Goal: Task Accomplishment & Management: Use online tool/utility

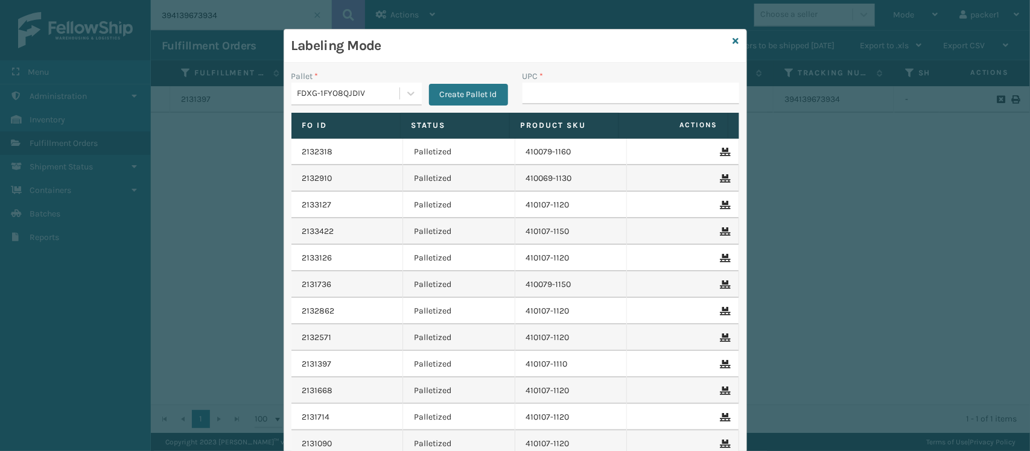
click at [724, 37] on div "Labeling Mode" at bounding box center [515, 46] width 462 height 33
click at [733, 43] on icon at bounding box center [736, 41] width 6 height 8
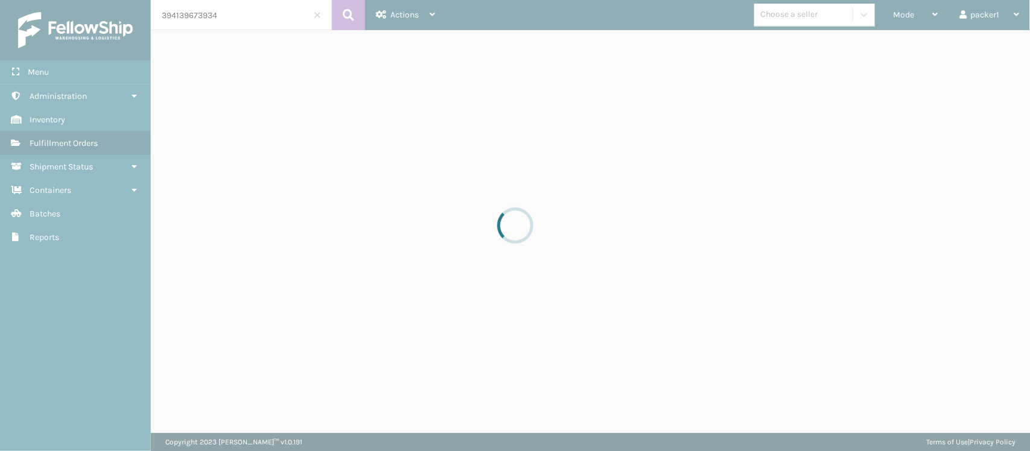
click at [929, 18] on div at bounding box center [515, 225] width 1030 height 451
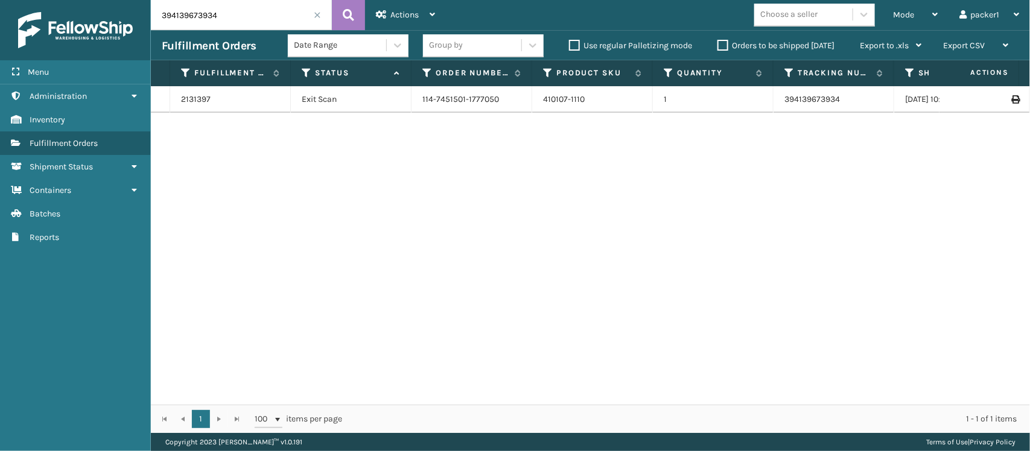
click at [929, 18] on div "Mode" at bounding box center [915, 15] width 45 height 30
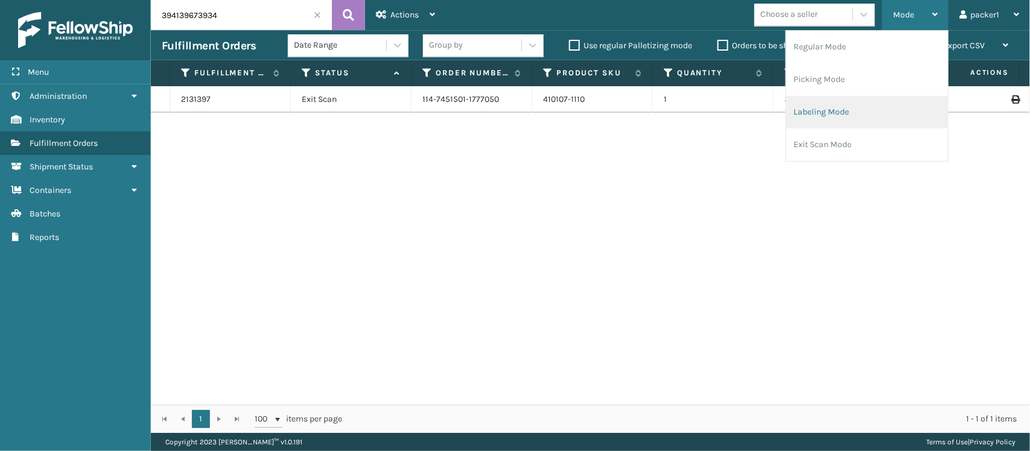
click at [836, 106] on li "Labeling Mode" at bounding box center [867, 112] width 162 height 33
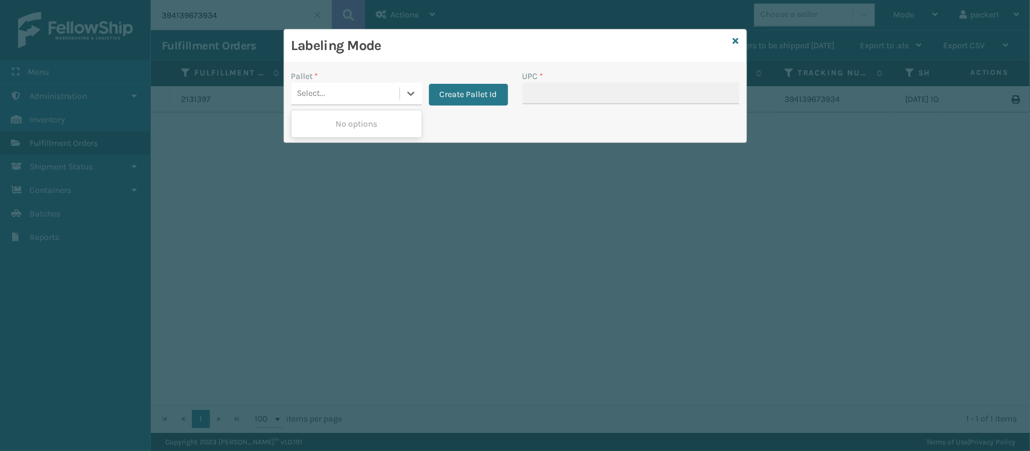
click at [354, 92] on div "Select..." at bounding box center [345, 94] width 108 height 20
click at [495, 94] on button "Create Pallet Id" at bounding box center [468, 95] width 79 height 22
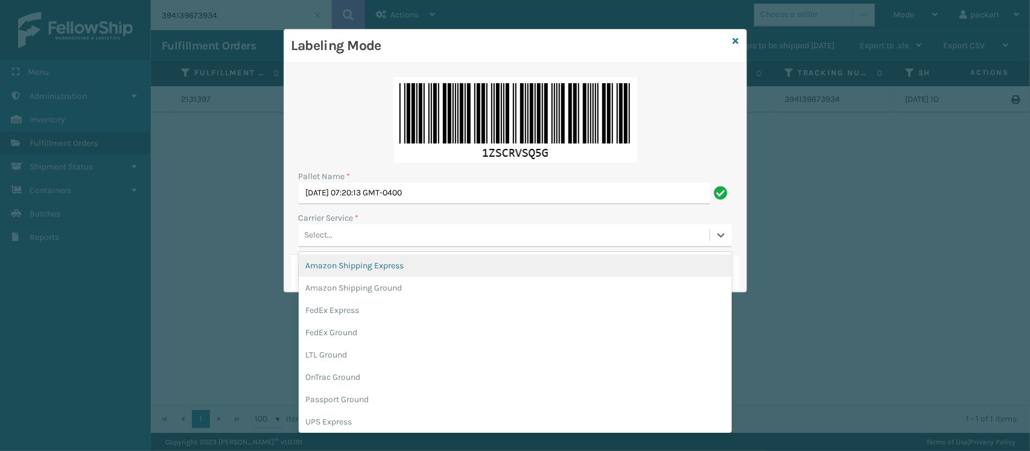
click at [360, 239] on div "Select..." at bounding box center [504, 236] width 411 height 20
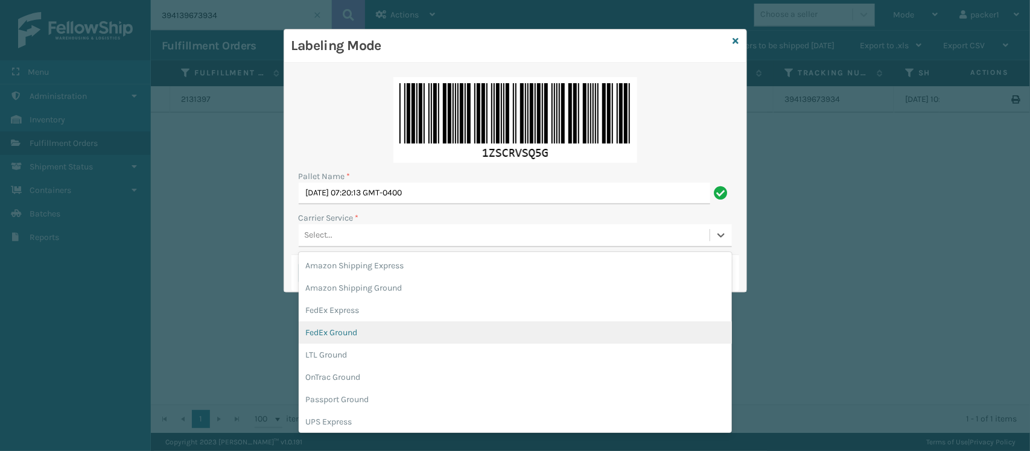
click at [338, 336] on div "FedEx Ground" at bounding box center [515, 333] width 433 height 22
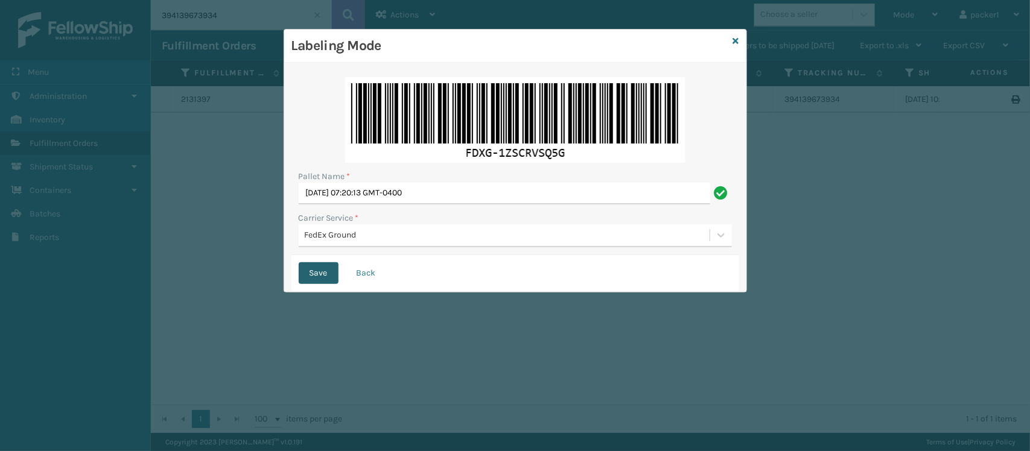
click at [320, 278] on button "Save" at bounding box center [319, 273] width 40 height 22
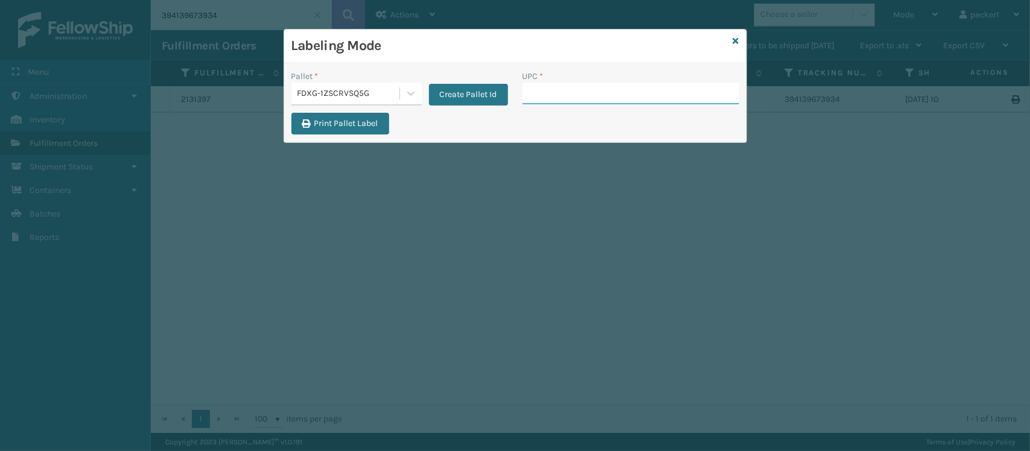
click at [553, 103] on input "UPC *" at bounding box center [630, 94] width 217 height 22
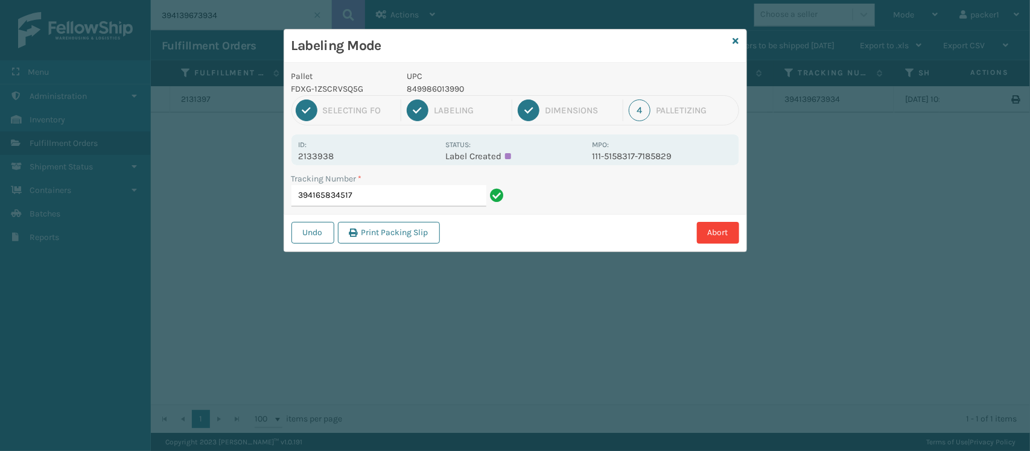
type input "394165834517"
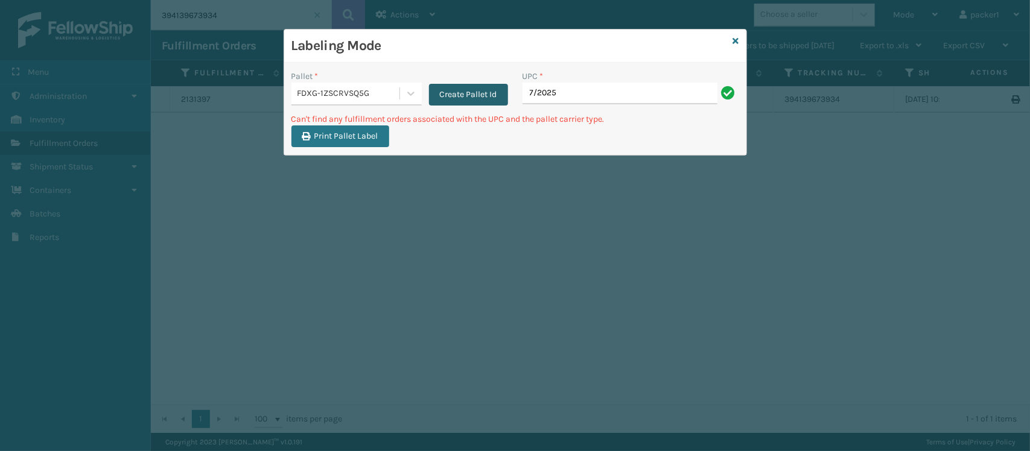
drag, startPoint x: 553, startPoint y: 103, endPoint x: 483, endPoint y: 89, distance: 71.3
click at [483, 89] on div "Pallet * FDXG-1ZSCRVSQ5G Create Pallet Id UPC * 7/2025" at bounding box center [515, 91] width 462 height 43
type input "5"
type input "S"
type input "GEN-AB-B2-QN"
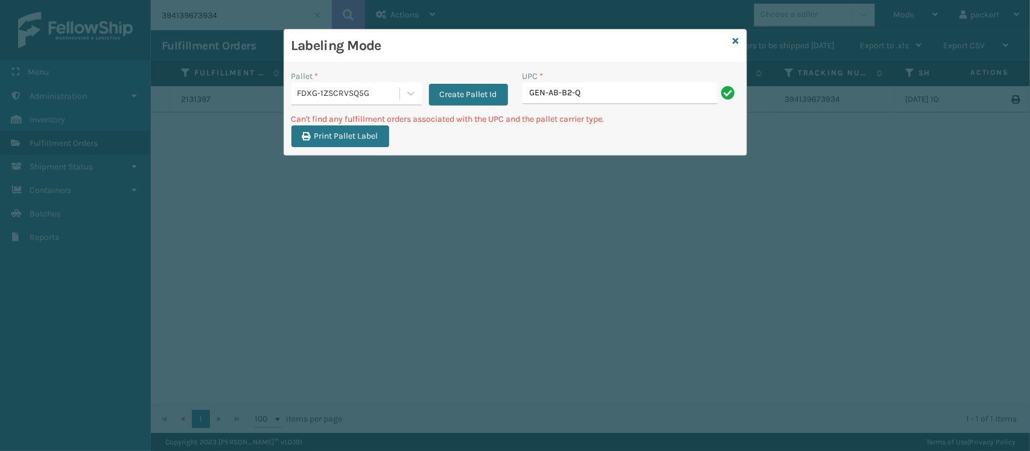
type input "GEN-AB-B2-Q"
type input "GEN-AB-"
drag, startPoint x: 561, startPoint y: 101, endPoint x: 462, endPoint y: 104, distance: 99.6
click at [462, 104] on div "Pallet * FDXG-1ZSCRVSQ5G Create Pallet Id UPC * GEN-AB-GEN-AB-B2-Q" at bounding box center [515, 91] width 462 height 43
type input "GEN-AB-B2-Q"
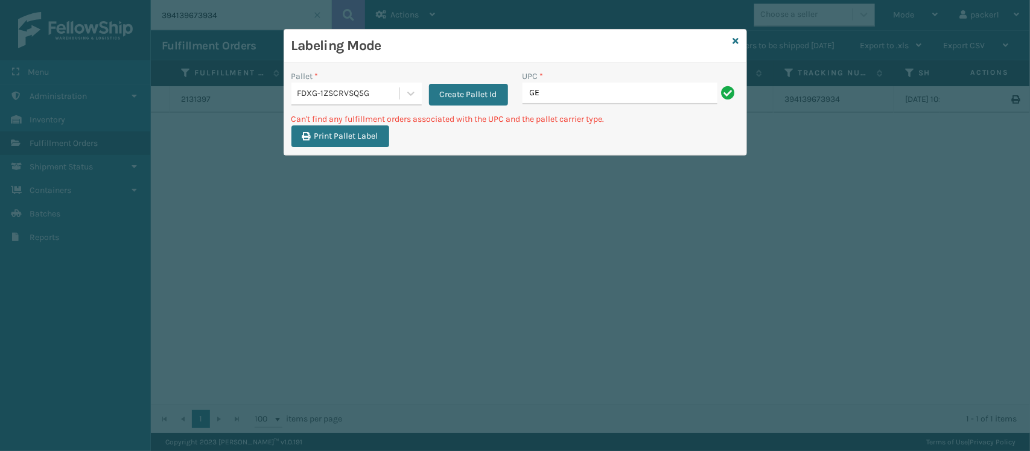
type input "G"
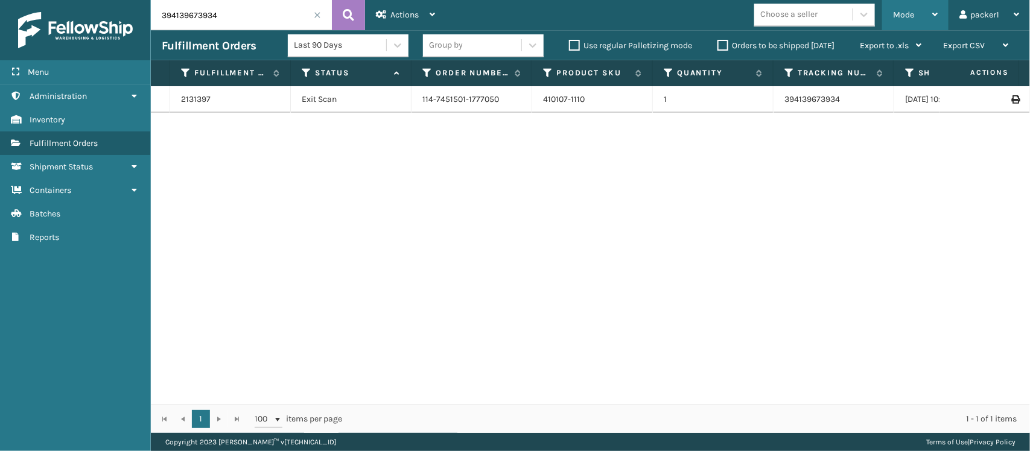
click at [918, 6] on div "Mode" at bounding box center [915, 15] width 45 height 30
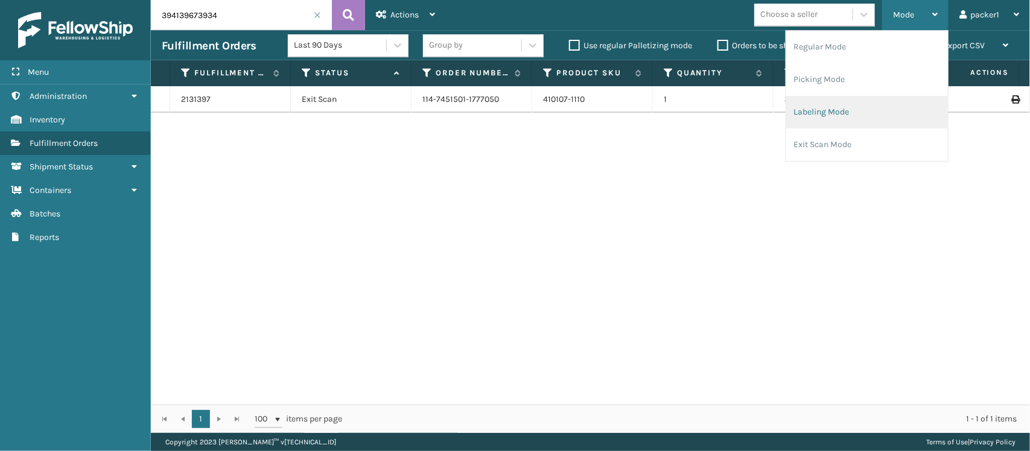
click at [854, 103] on li "Labeling Mode" at bounding box center [867, 112] width 162 height 33
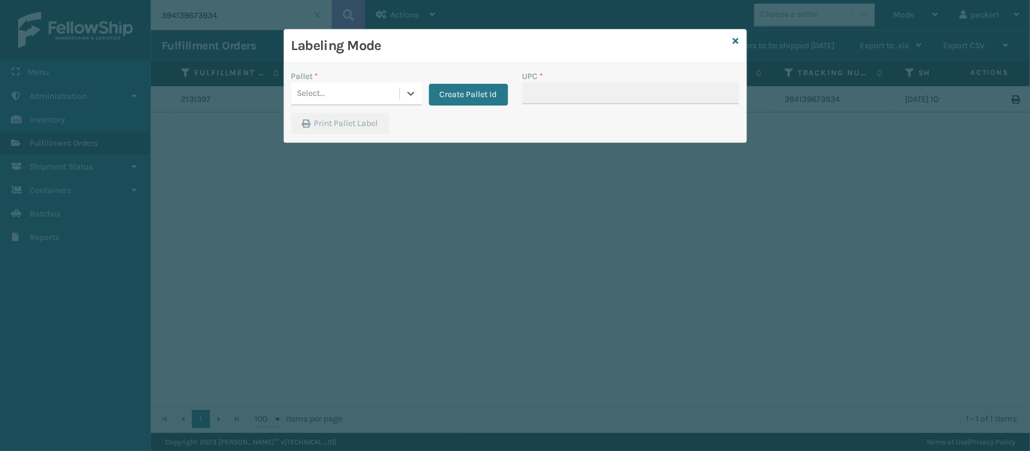
click at [335, 86] on div "Select..." at bounding box center [345, 94] width 108 height 20
click at [329, 116] on div "FDXG-1ZSCRVSQ5G" at bounding box center [356, 124] width 130 height 22
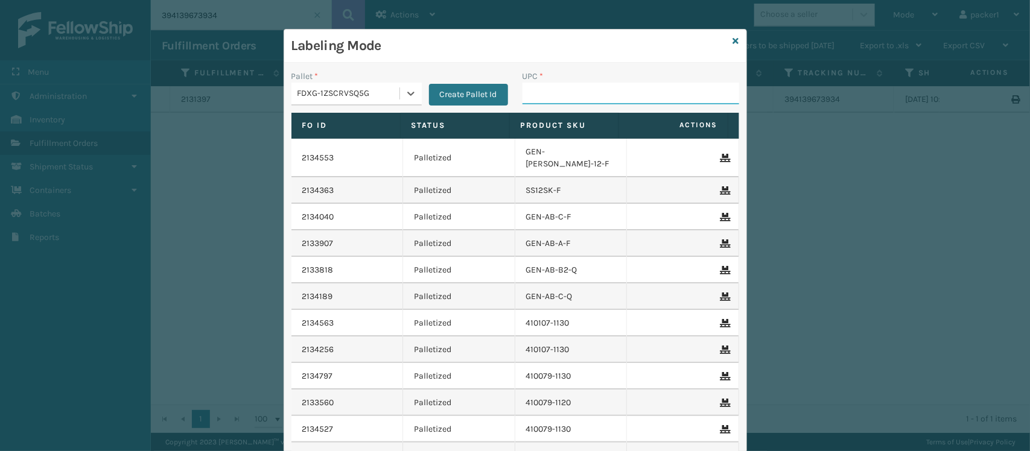
click at [581, 97] on input "UPC *" at bounding box center [630, 94] width 217 height 22
type input "CEL10TXL"
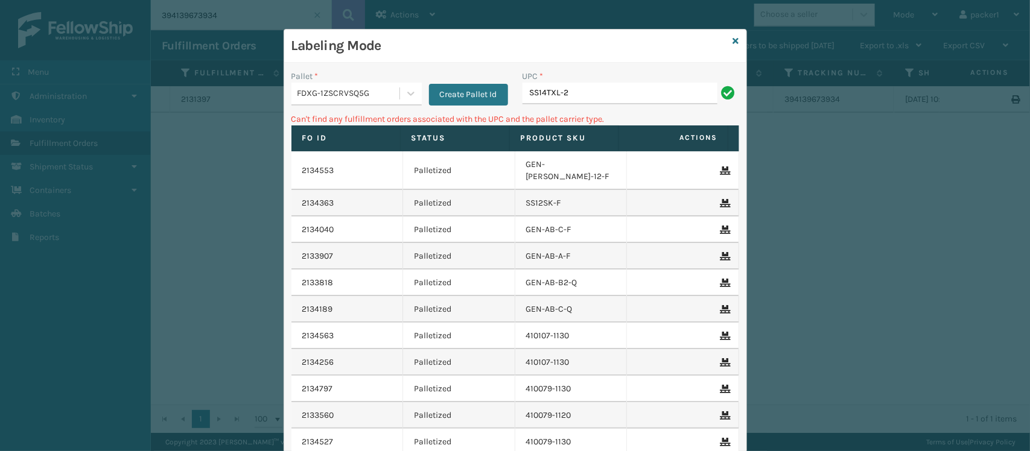
click at [335, 107] on div "Pallet * FDXG-1ZSCRVSQ5G Create Pallet Id" at bounding box center [399, 91] width 231 height 43
click at [331, 97] on div "FDXG-1ZSCRVSQ5G" at bounding box center [348, 93] width 103 height 13
click at [595, 94] on input "SS14TXL-2" at bounding box center [619, 94] width 195 height 22
type input "SS14TX"
type input "SS14TXL"
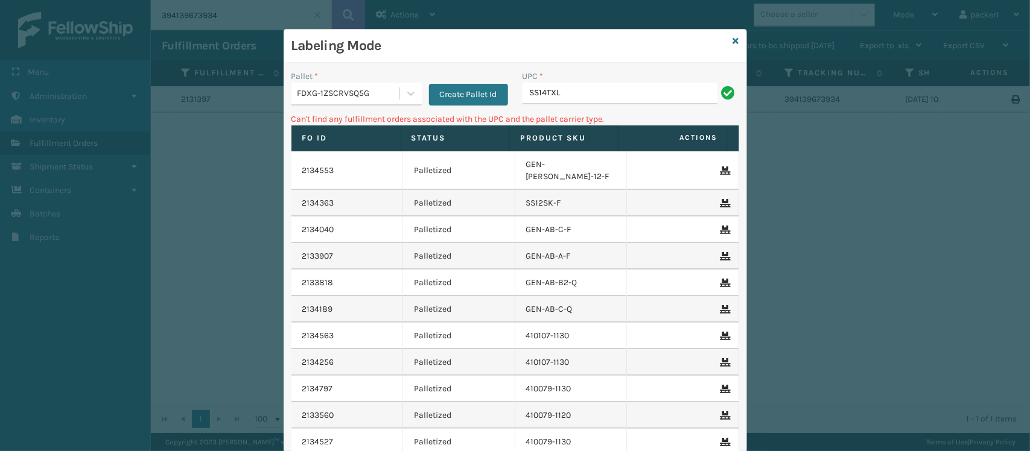
type input "SS14TXL"
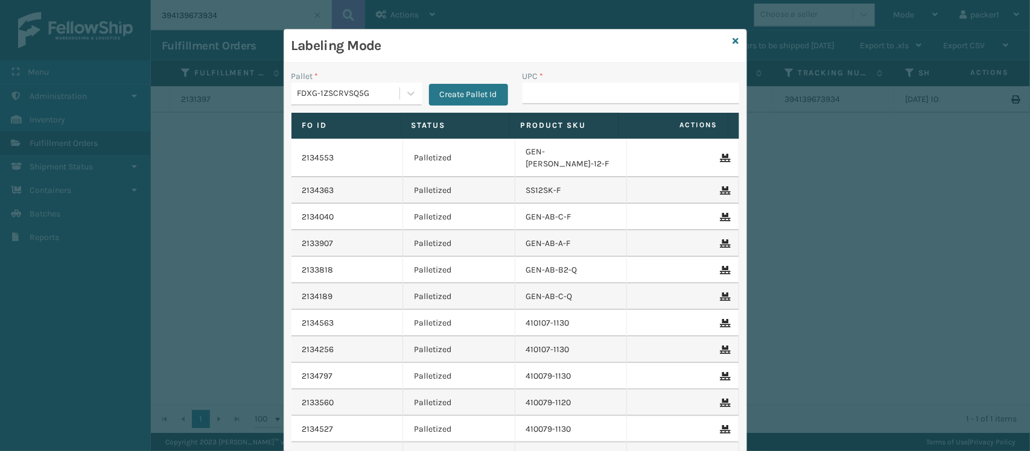
drag, startPoint x: 740, startPoint y: 37, endPoint x: 737, endPoint y: 43, distance: 6.2
click at [737, 43] on div "Labeling Mode" at bounding box center [515, 46] width 462 height 33
click at [735, 43] on div "Labeling Mode" at bounding box center [515, 46] width 462 height 33
click at [733, 40] on icon at bounding box center [736, 41] width 6 height 8
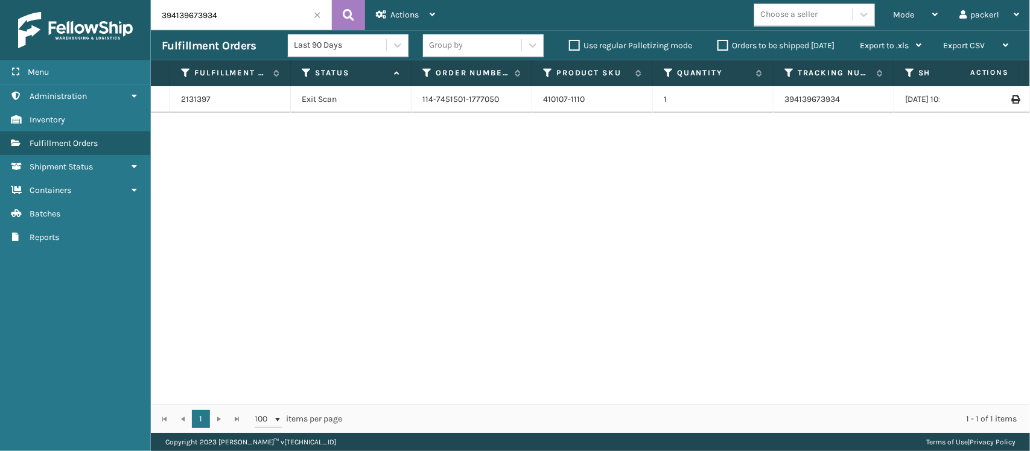
drag, startPoint x: 279, startPoint y: 10, endPoint x: 113, endPoint y: 31, distance: 167.3
click at [113, 0] on div "Menu Administration Inventory Fulfillment Orders Shipment Status Containers Bat…" at bounding box center [515, 0] width 1030 height 0
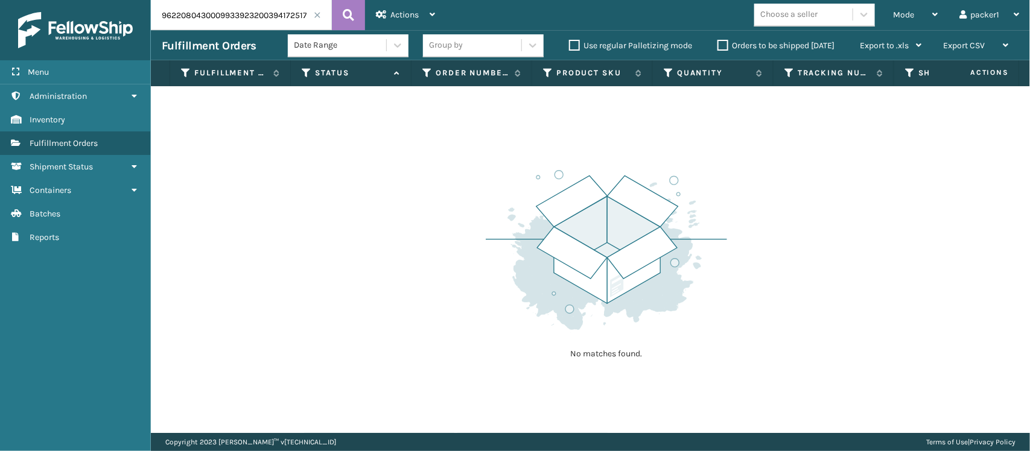
drag, startPoint x: 252, startPoint y: 16, endPoint x: 0, endPoint y: 2, distance: 252.6
click at [0, 0] on div "Menu Administration Inventory Fulfillment Orders Shipment Status Containers Bat…" at bounding box center [515, 0] width 1030 height 0
type input "394172517930"
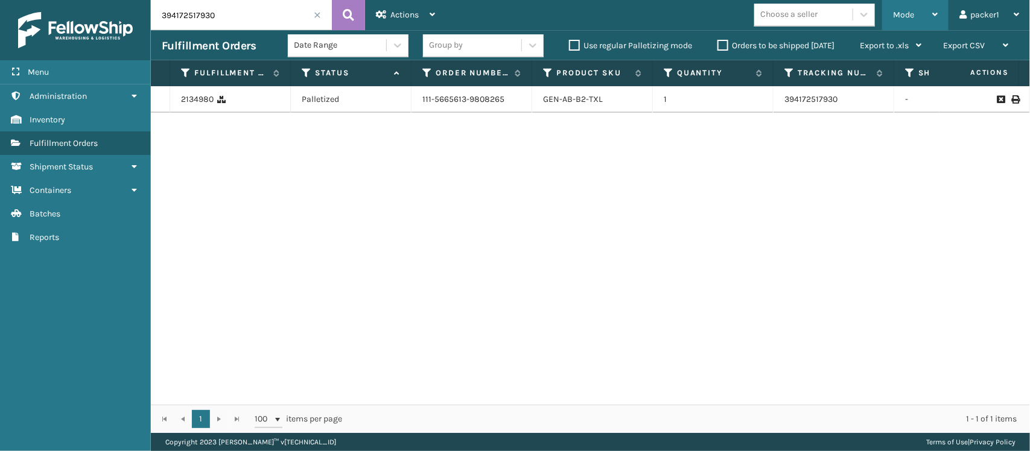
click at [910, 19] on span "Mode" at bounding box center [903, 15] width 21 height 10
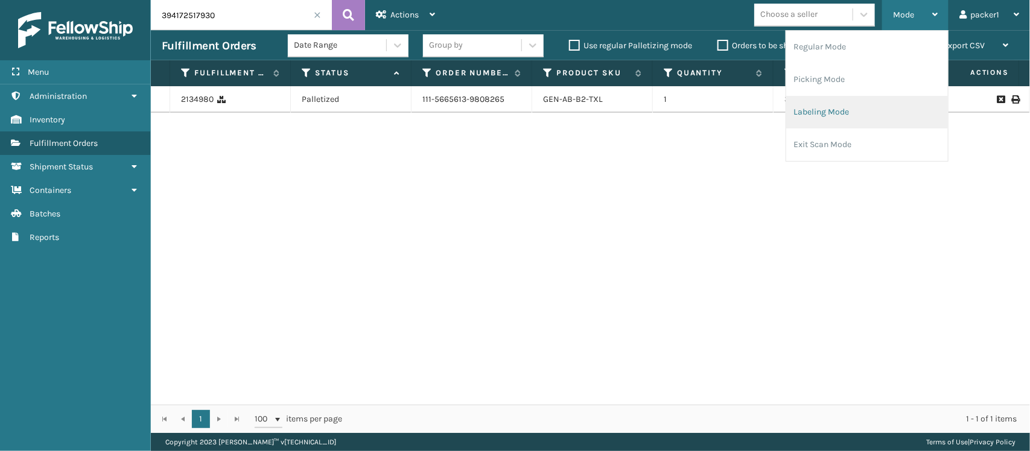
click at [852, 112] on li "Labeling Mode" at bounding box center [867, 112] width 162 height 33
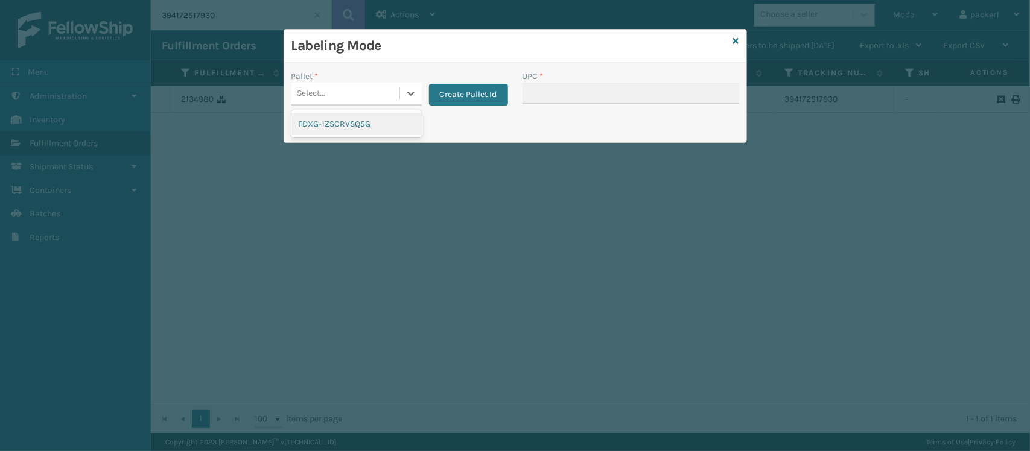
click at [360, 91] on div "Select..." at bounding box center [345, 94] width 108 height 20
click at [346, 129] on div "FDXG-1ZSCRVSQ5G" at bounding box center [356, 124] width 130 height 22
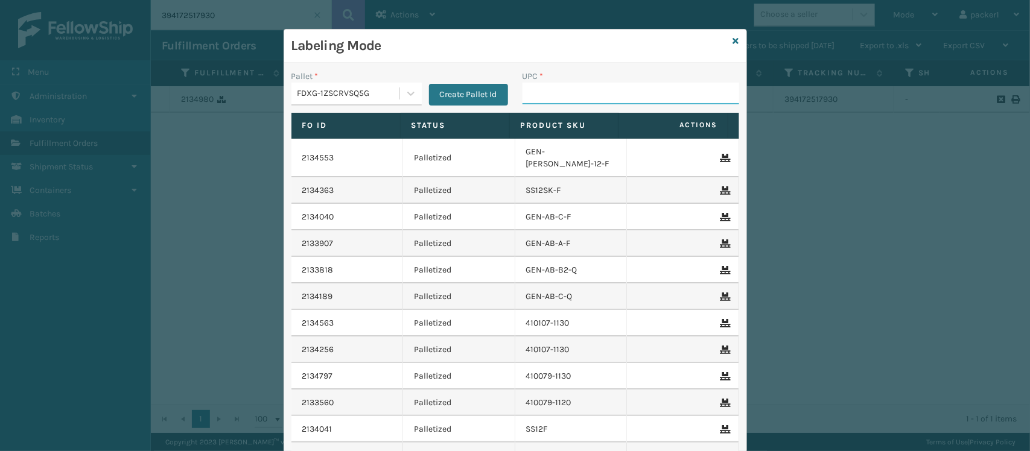
click at [556, 83] on input "UPC *" at bounding box center [630, 94] width 217 height 22
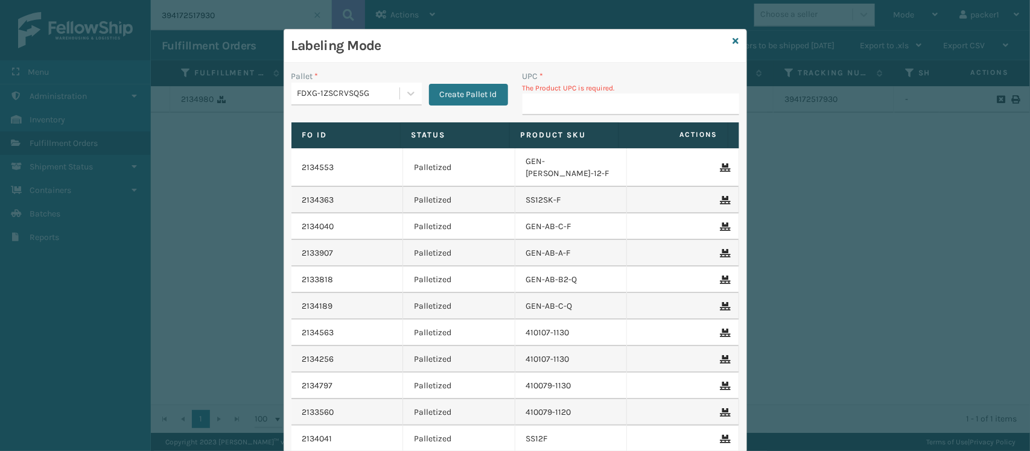
click at [553, 104] on input "UPC *" at bounding box center [630, 105] width 217 height 22
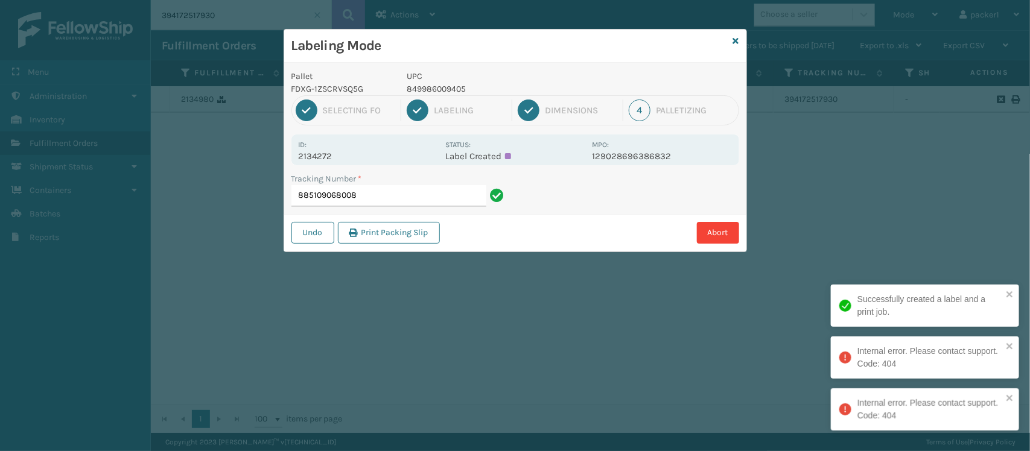
type input "885109068008"
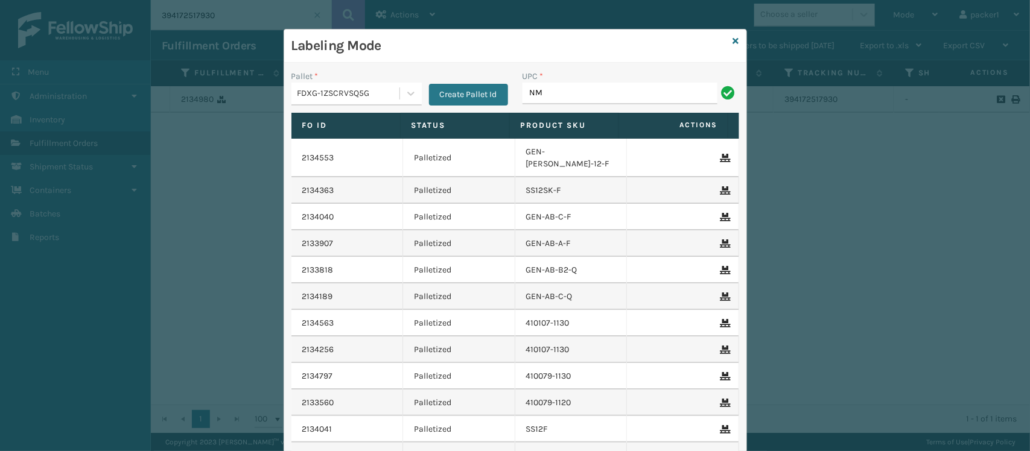
type input "N"
type input "M"
type input "G"
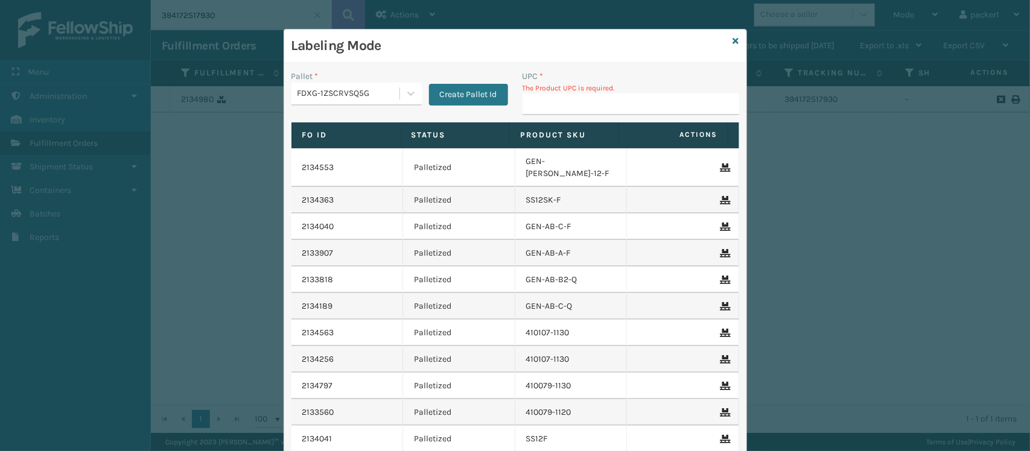
click at [553, 98] on input "UPC *" at bounding box center [630, 105] width 217 height 22
click at [430, 95] on button "Create Pallet Id" at bounding box center [468, 95] width 79 height 22
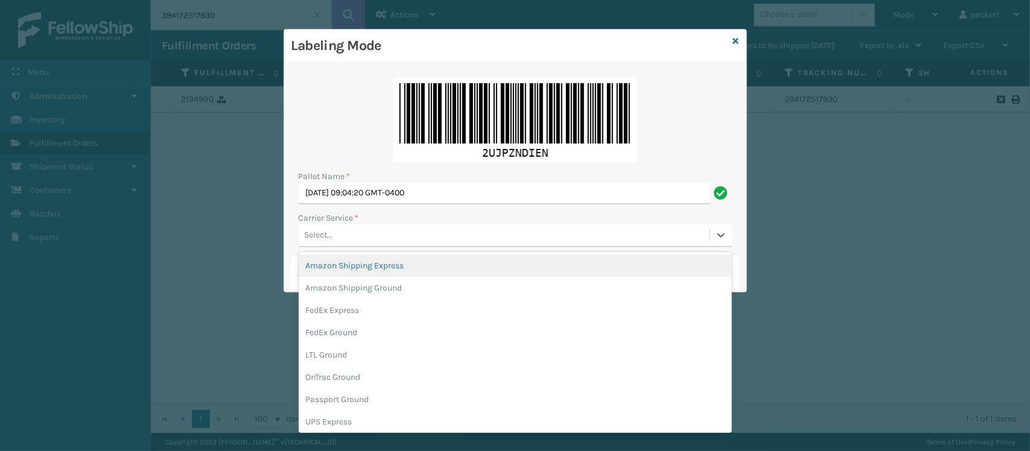
click at [373, 246] on div "Select..." at bounding box center [515, 235] width 433 height 23
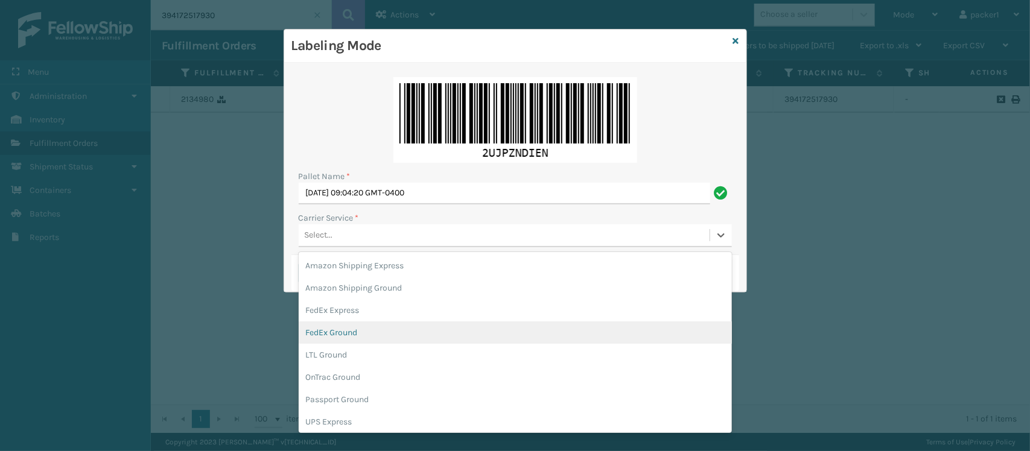
scroll to position [66, 0]
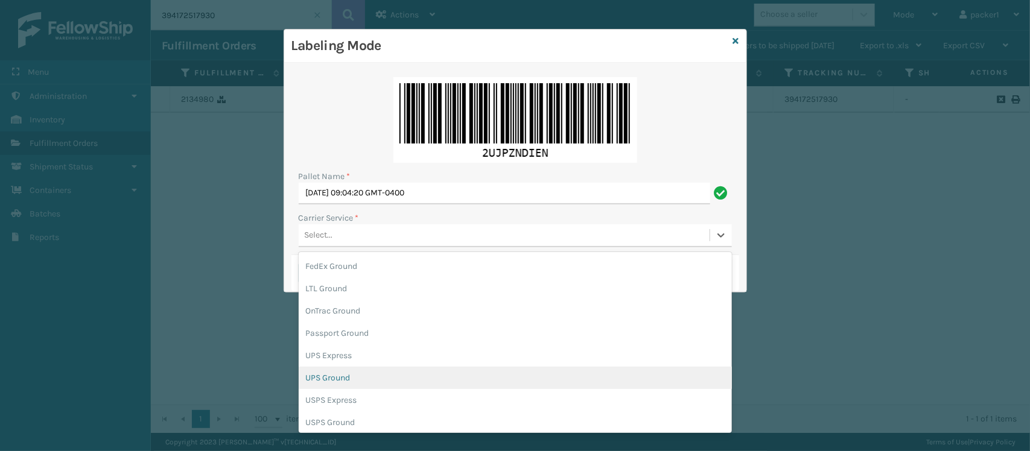
click at [347, 379] on div "UPS Ground" at bounding box center [515, 378] width 433 height 22
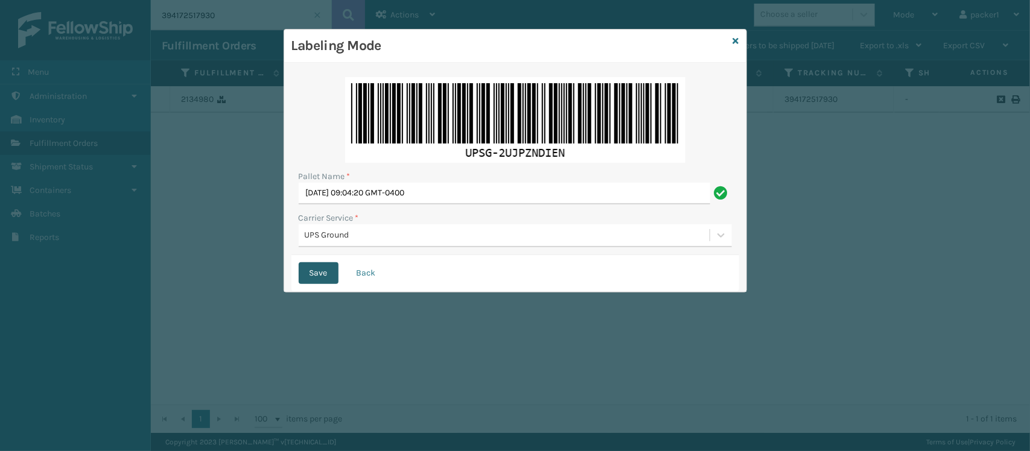
click at [326, 284] on button "Save" at bounding box center [319, 273] width 40 height 22
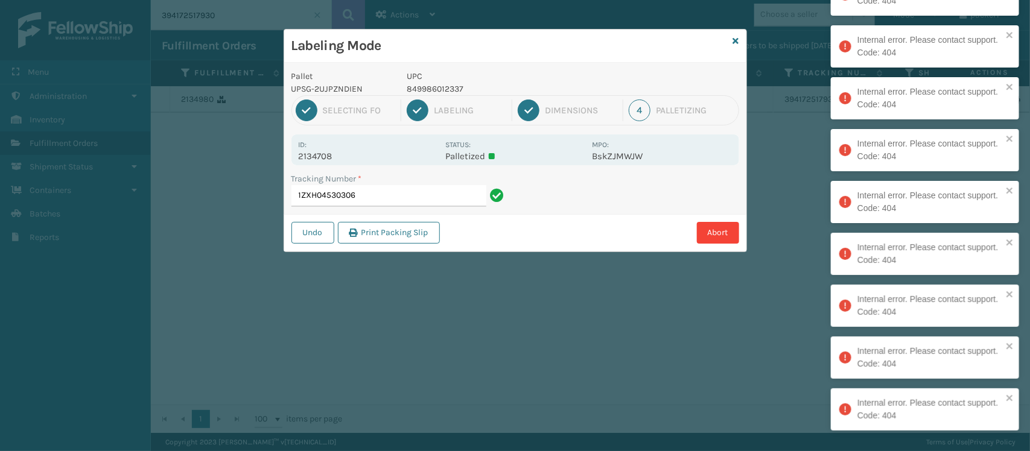
type input "1ZXH04530306"
type input "1ZXH04530325"
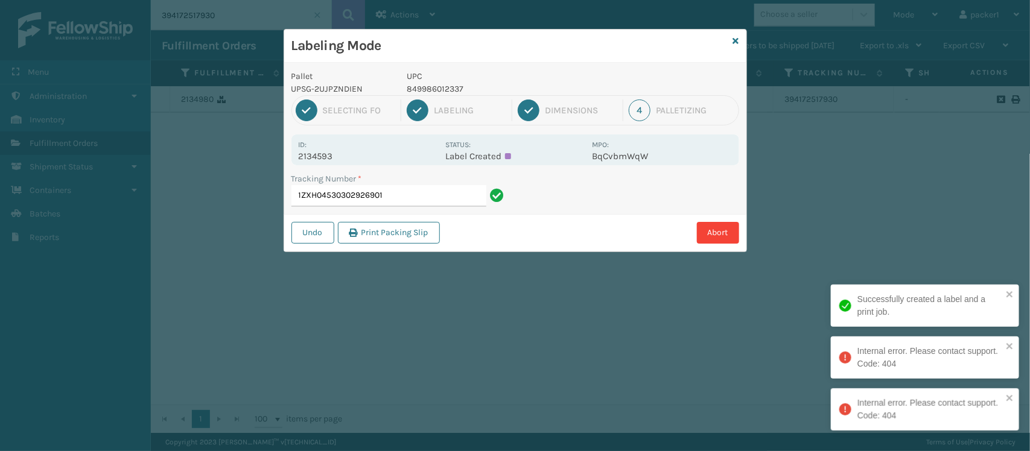
type input "1ZXH04530302926901"
